Goal: Information Seeking & Learning: Find contact information

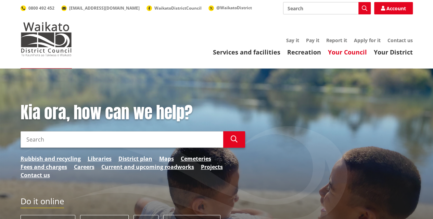
click at [347, 56] on link "Your Council" at bounding box center [347, 52] width 39 height 8
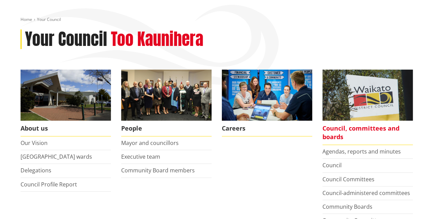
scroll to position [103, 0]
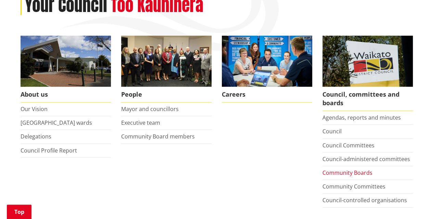
click at [333, 172] on link "Community Boards" at bounding box center [348, 173] width 50 height 8
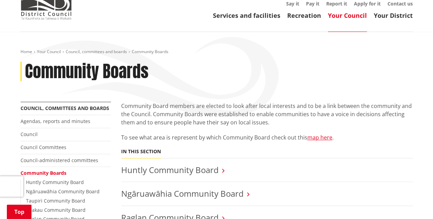
scroll to position [103, 0]
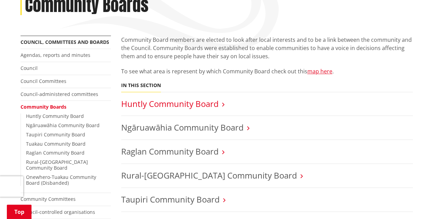
click at [195, 105] on link "Huntly Community Board" at bounding box center [170, 103] width 98 height 11
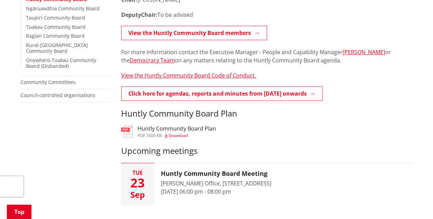
scroll to position [206, 0]
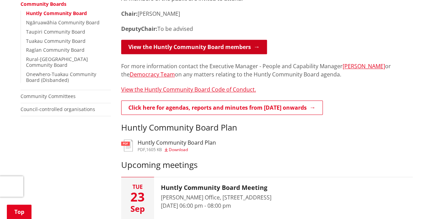
click at [225, 45] on link "View the Huntly Community Board members" at bounding box center [194, 47] width 146 height 14
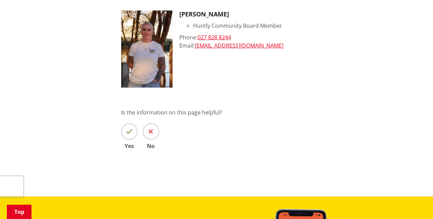
scroll to position [719, 0]
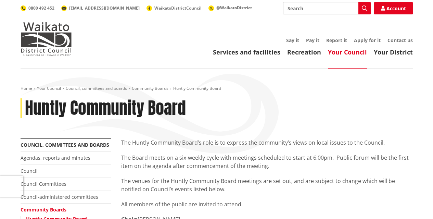
scroll to position [206, 0]
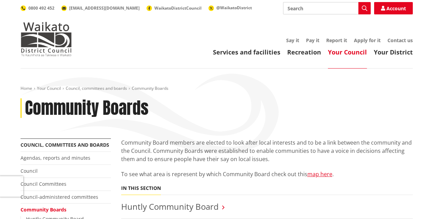
scroll to position [103, 0]
